Goal: Information Seeking & Learning: Learn about a topic

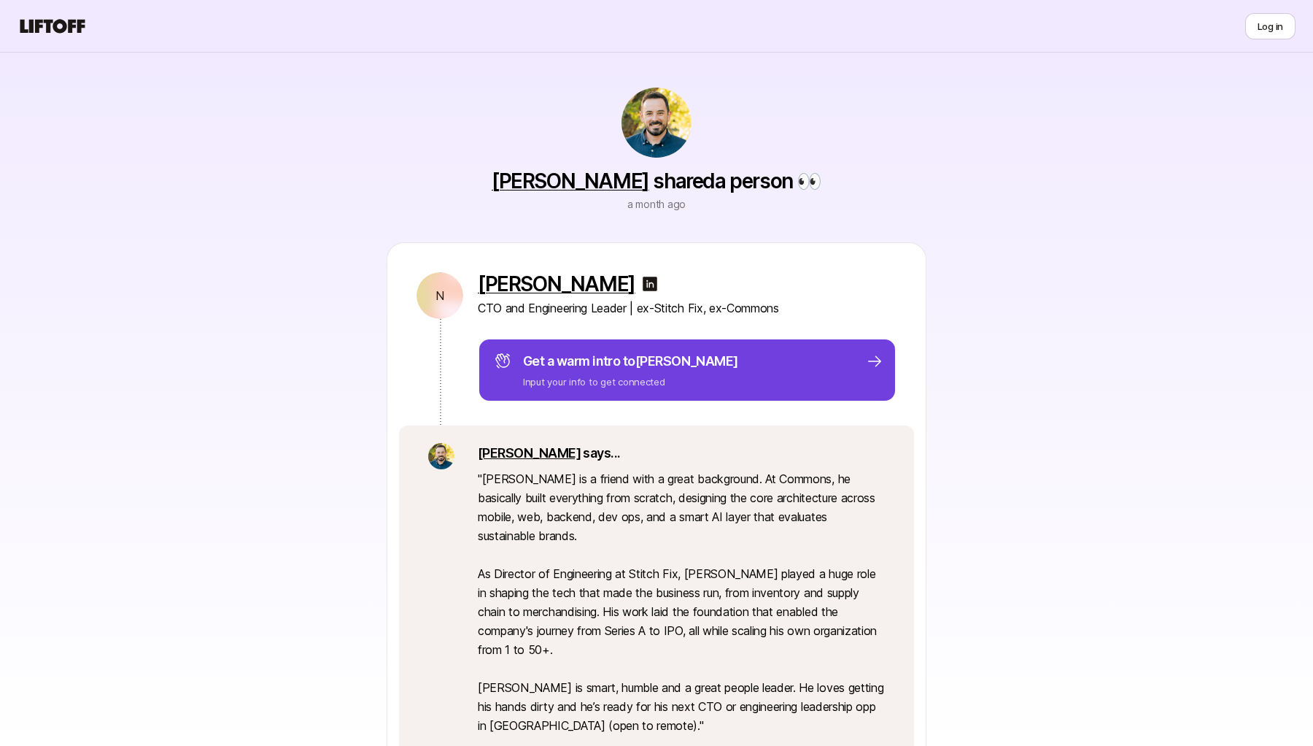
click at [835, 392] on div "Get a warm intro to [PERSON_NAME] Input your info to get connected" at bounding box center [687, 370] width 419 height 64
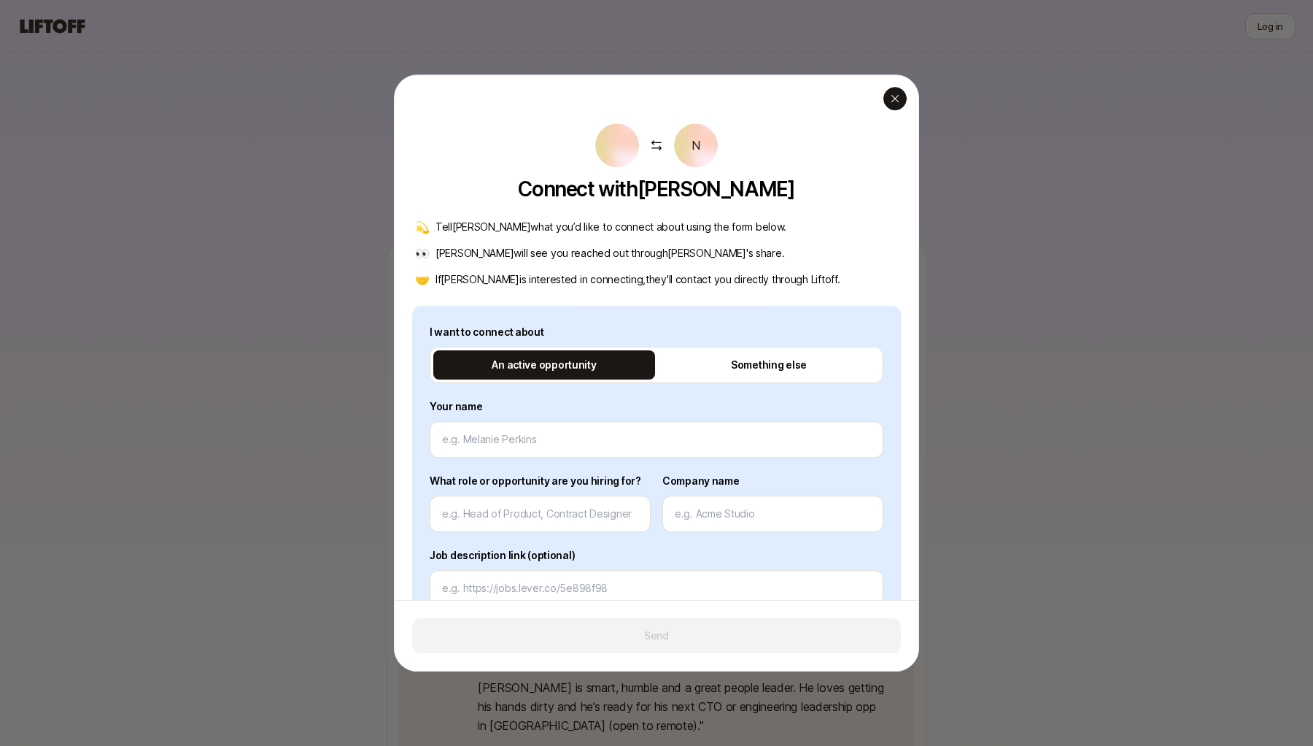
click at [900, 109] on div "button" at bounding box center [895, 98] width 23 height 23
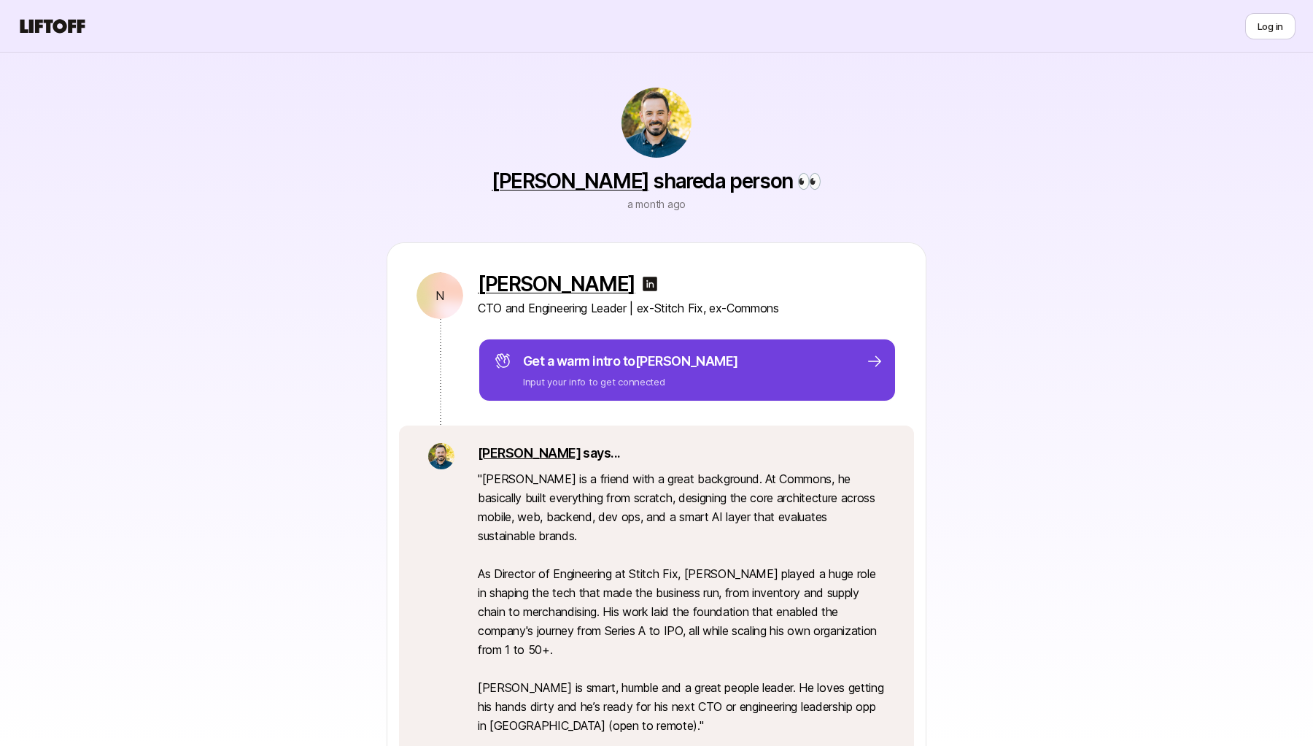
click at [821, 340] on div "Get a warm intro to [PERSON_NAME] Input your info to get connected" at bounding box center [687, 370] width 419 height 64
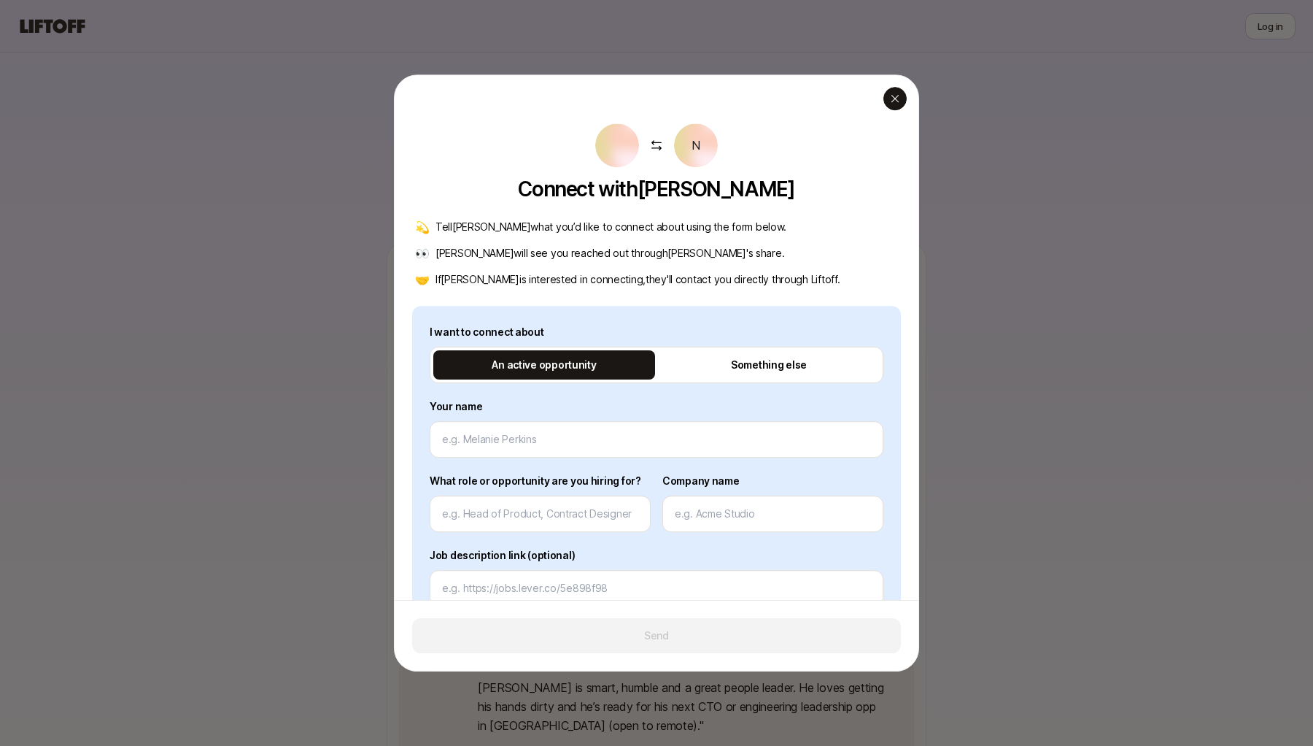
click at [900, 104] on icon "button" at bounding box center [896, 99] width 12 height 12
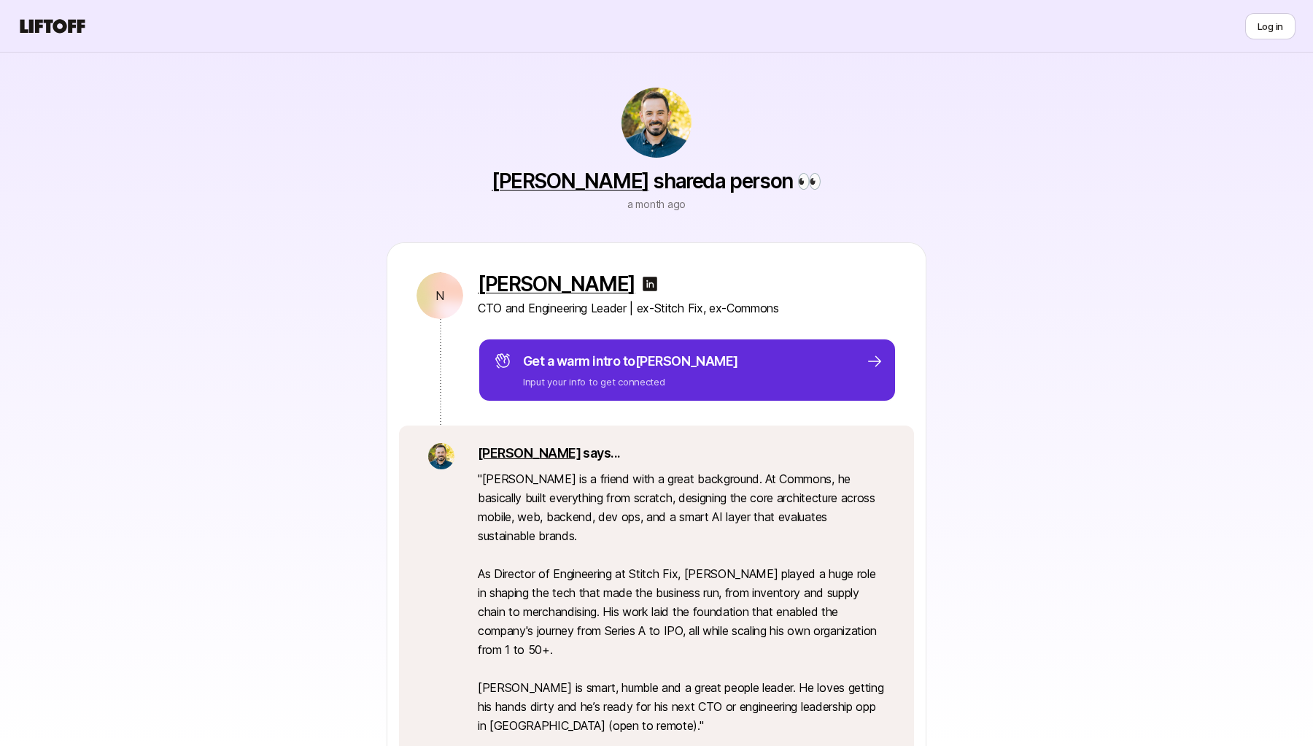
click at [759, 402] on div "N [PERSON_NAME] CTO and Engineering Leader | ex-Stitch Fix, ex-Commons Get a wa…" at bounding box center [656, 334] width 539 height 182
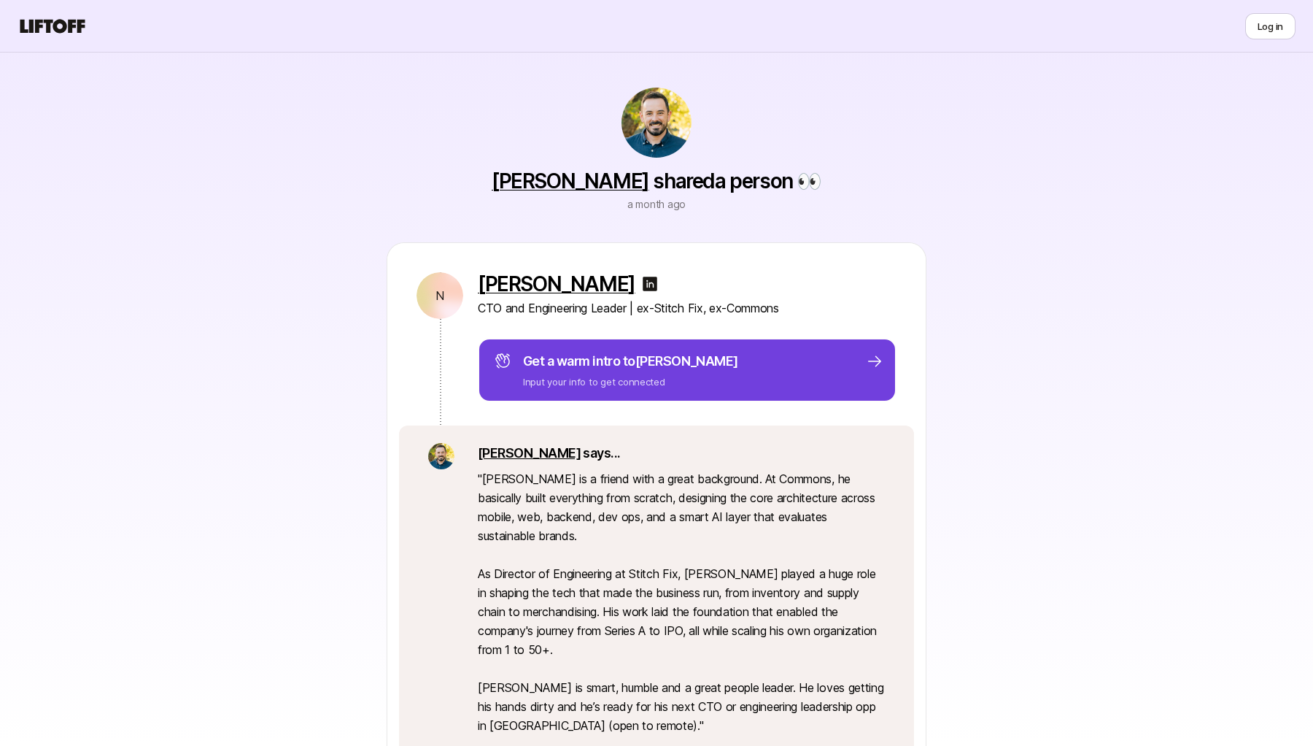
click at [725, 385] on div "Get a warm intro to [PERSON_NAME] Input your info to get connected" at bounding box center [689, 370] width 390 height 38
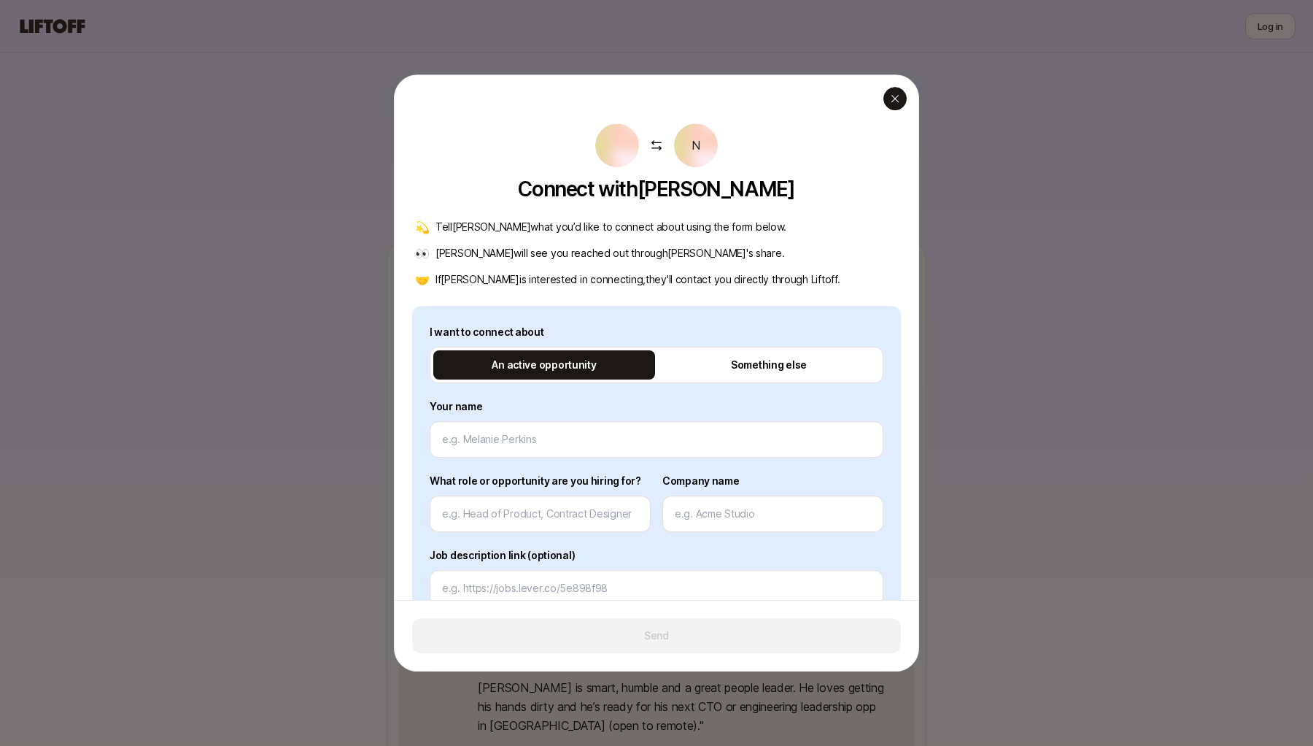
click at [898, 97] on icon "button" at bounding box center [896, 99] width 12 height 12
type textarea "x"
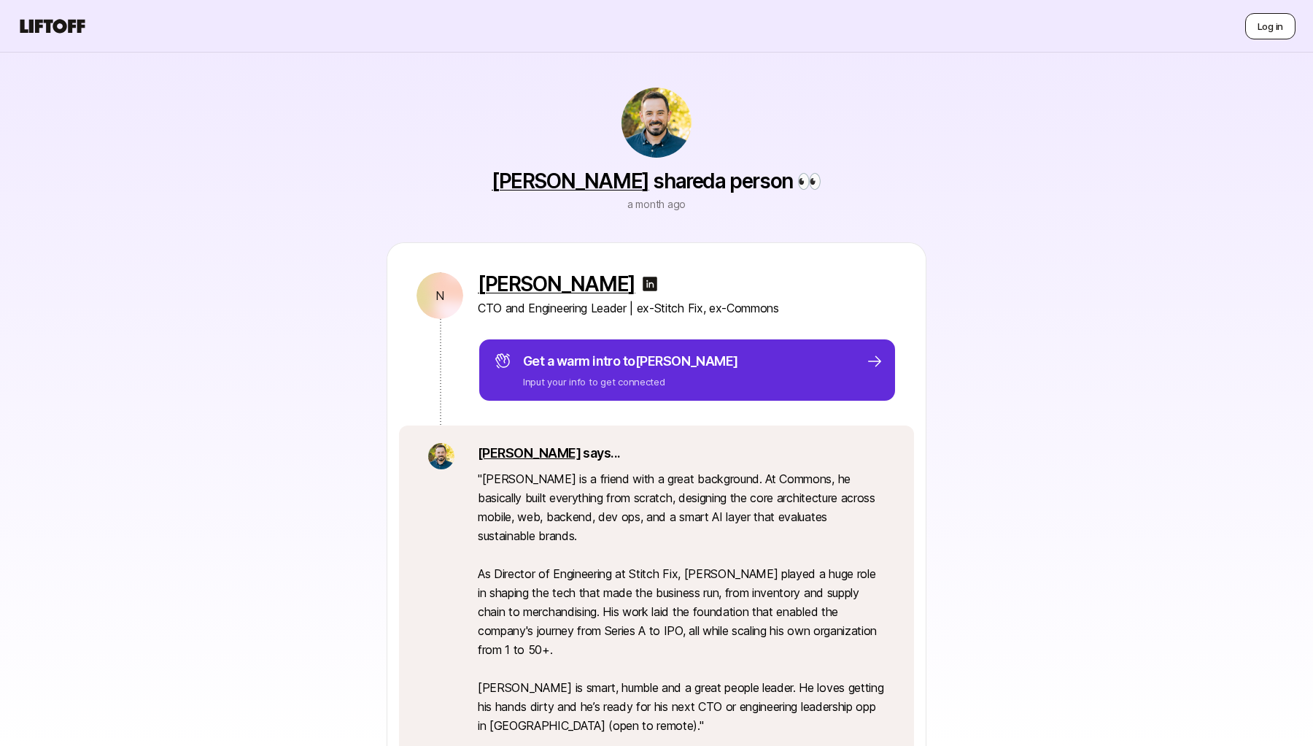
click at [1257, 21] on button "Log in" at bounding box center [1271, 26] width 50 height 26
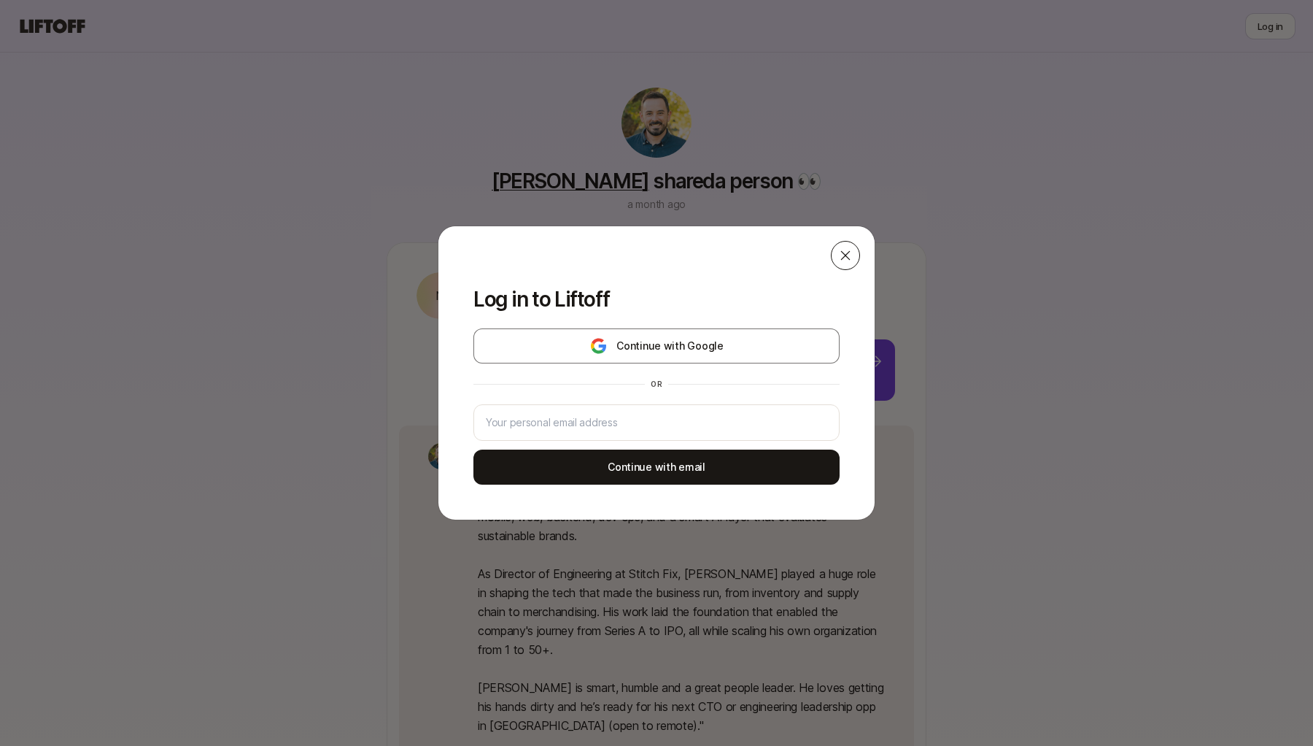
click at [852, 260] on icon at bounding box center [845, 255] width 15 height 15
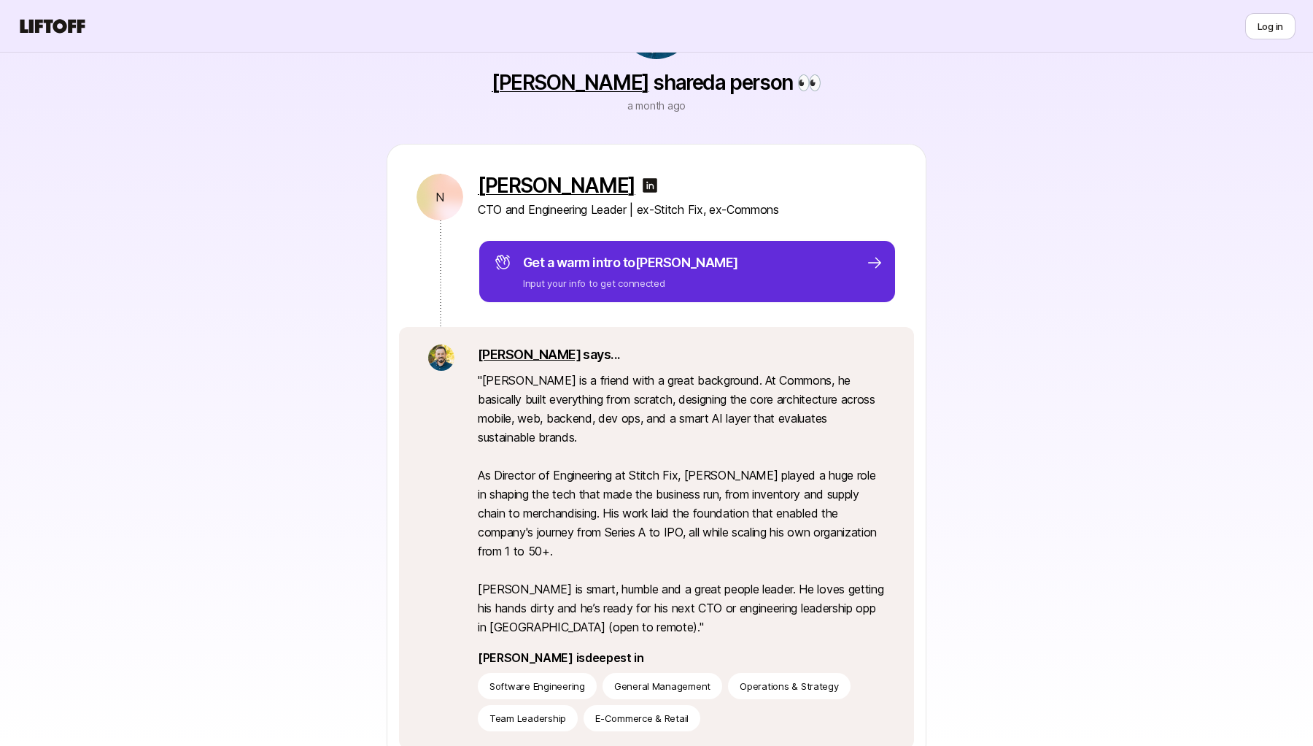
scroll to position [81, 0]
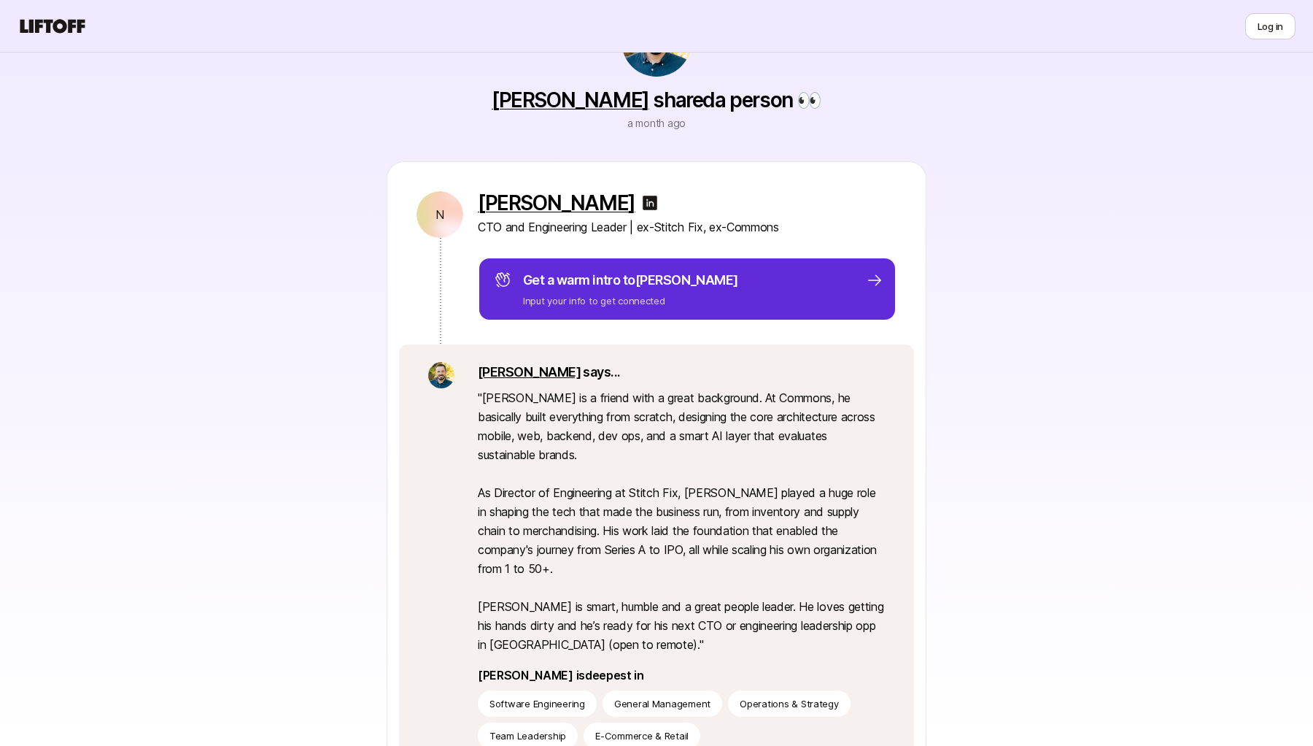
click at [68, 19] on icon at bounding box center [53, 26] width 70 height 20
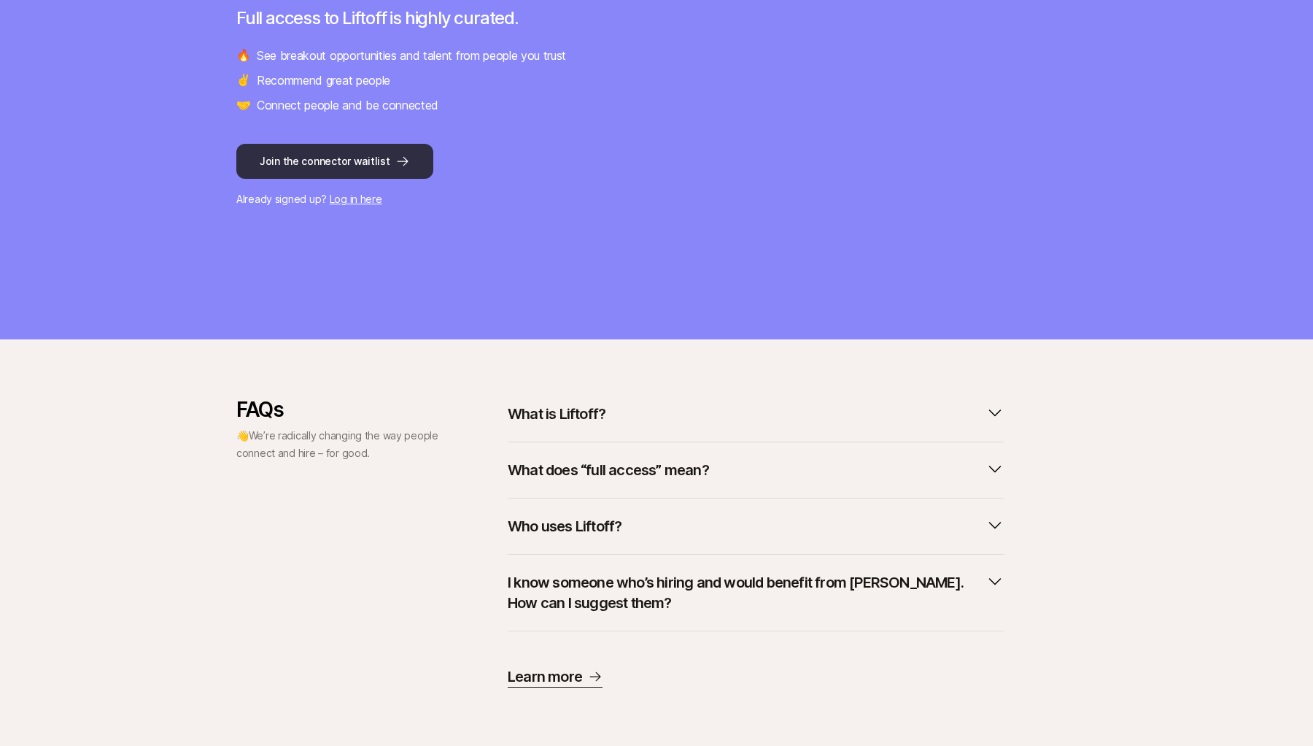
scroll to position [256, 0]
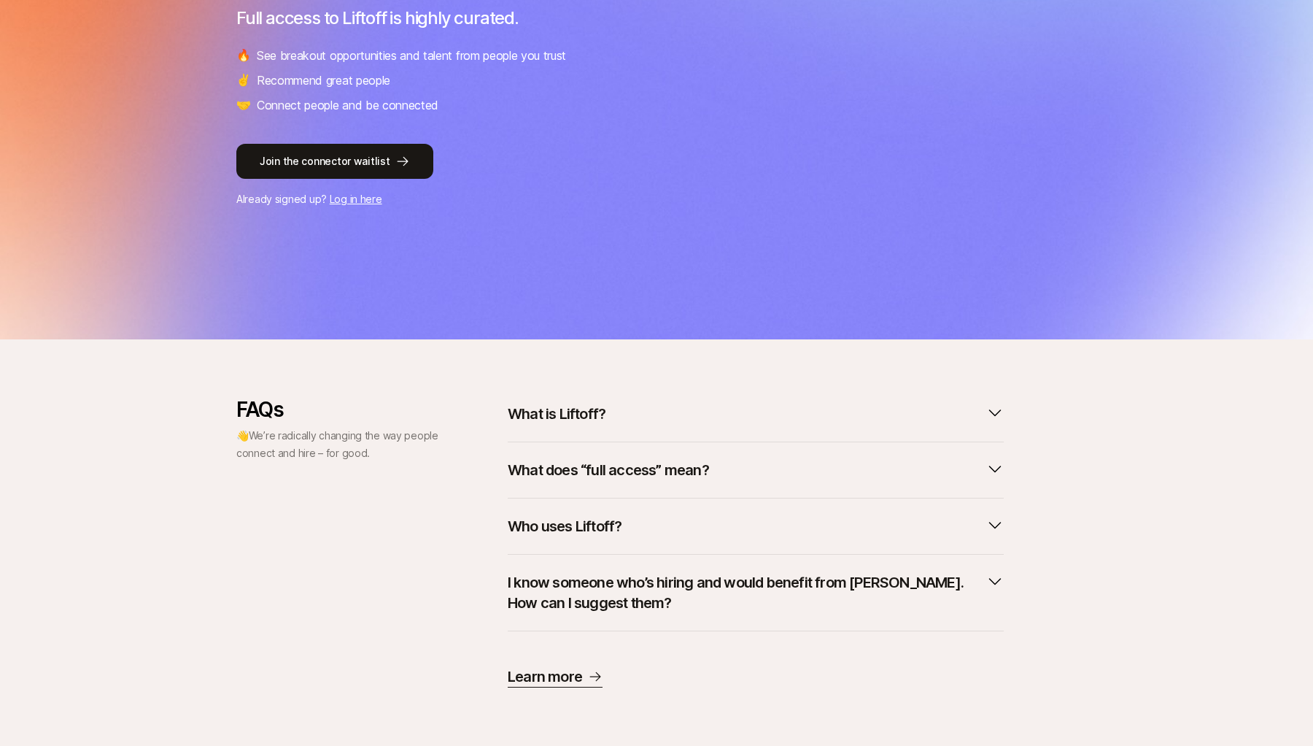
click at [591, 457] on button "What does “full access” mean?" at bounding box center [756, 470] width 496 height 32
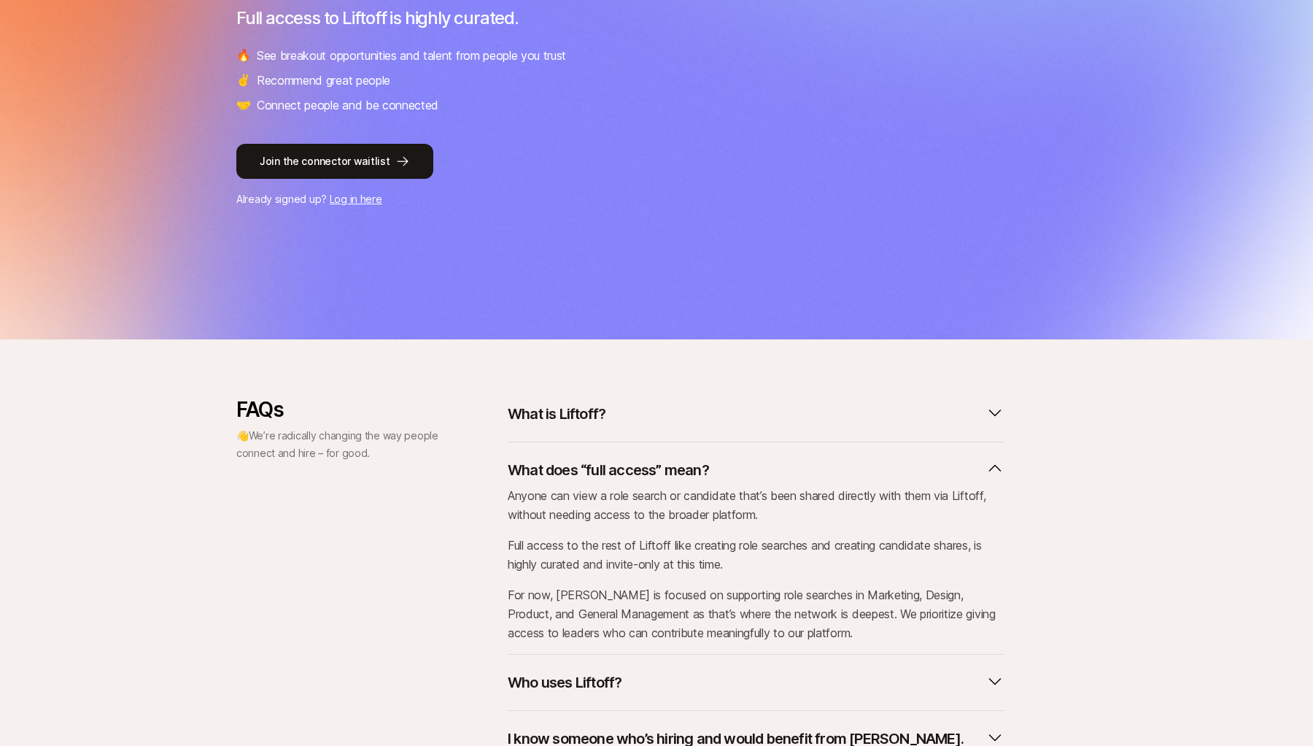
click at [591, 457] on button "What does “full access” mean?" at bounding box center [756, 470] width 496 height 32
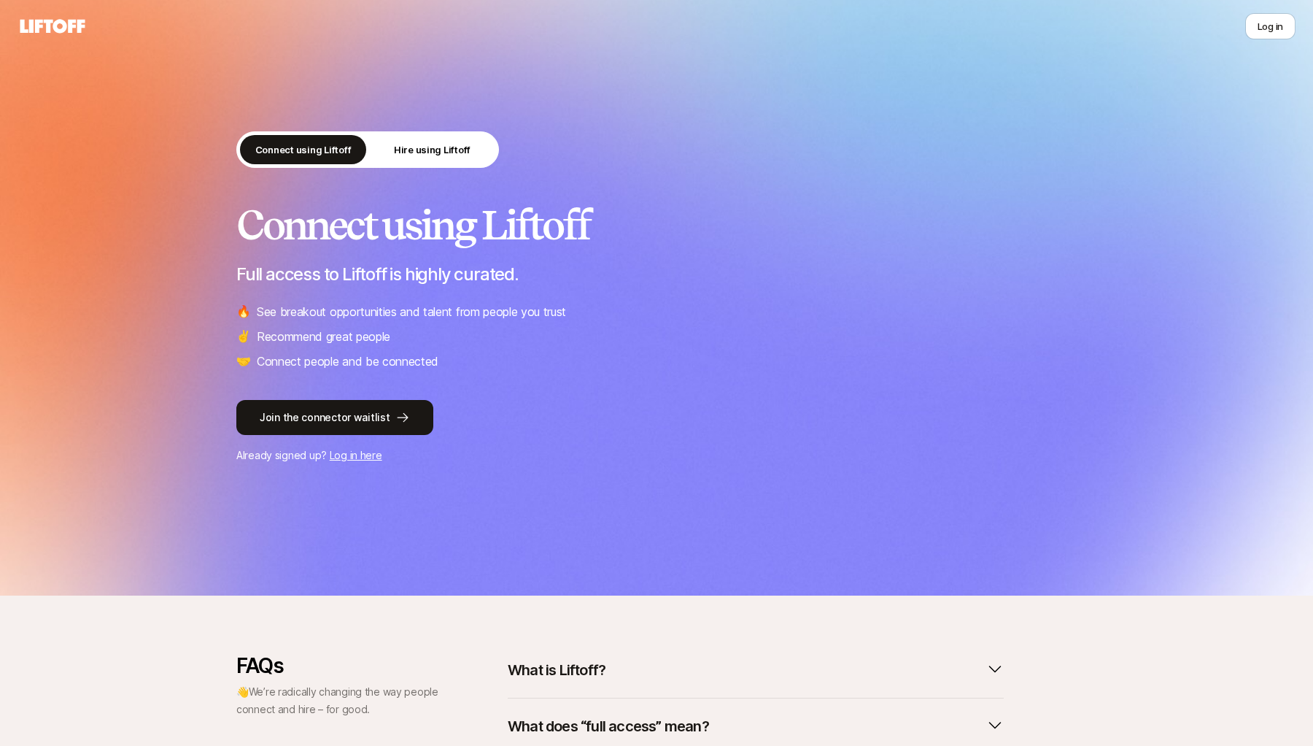
scroll to position [0, 0]
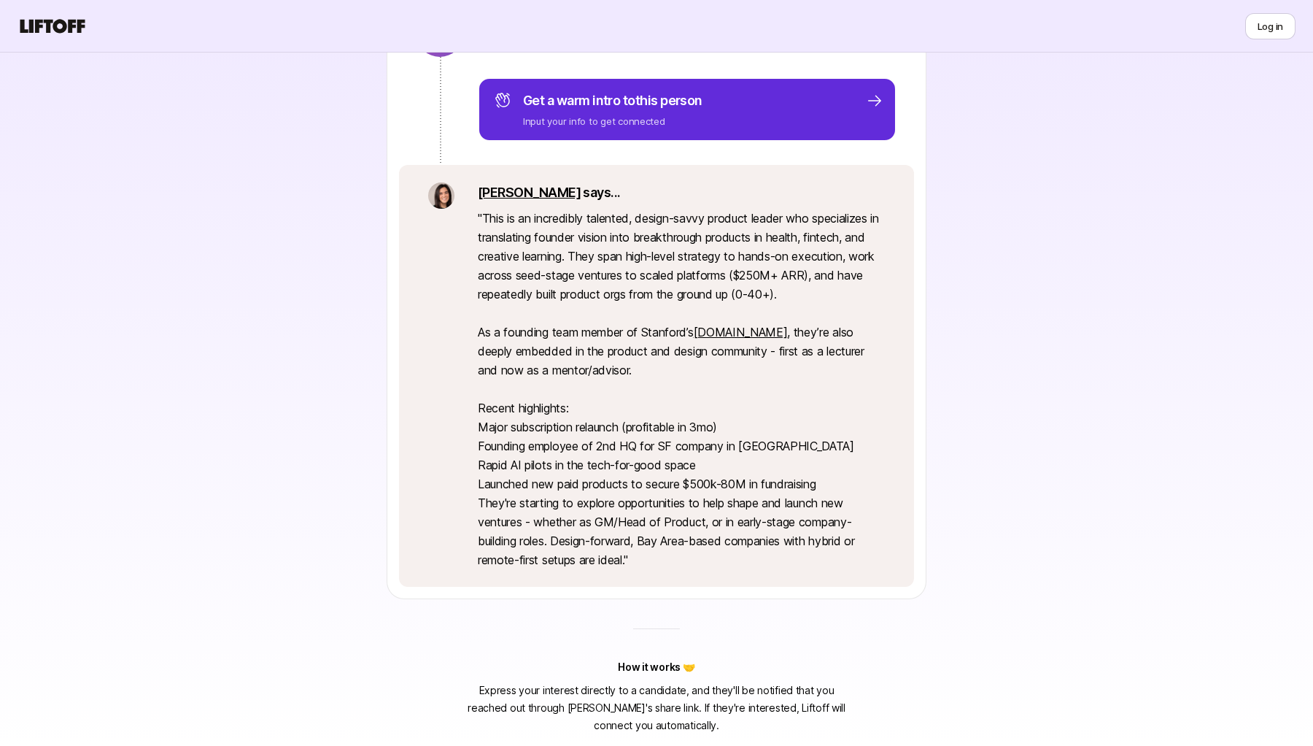
scroll to position [262, 0]
